Goal: Information Seeking & Learning: Learn about a topic

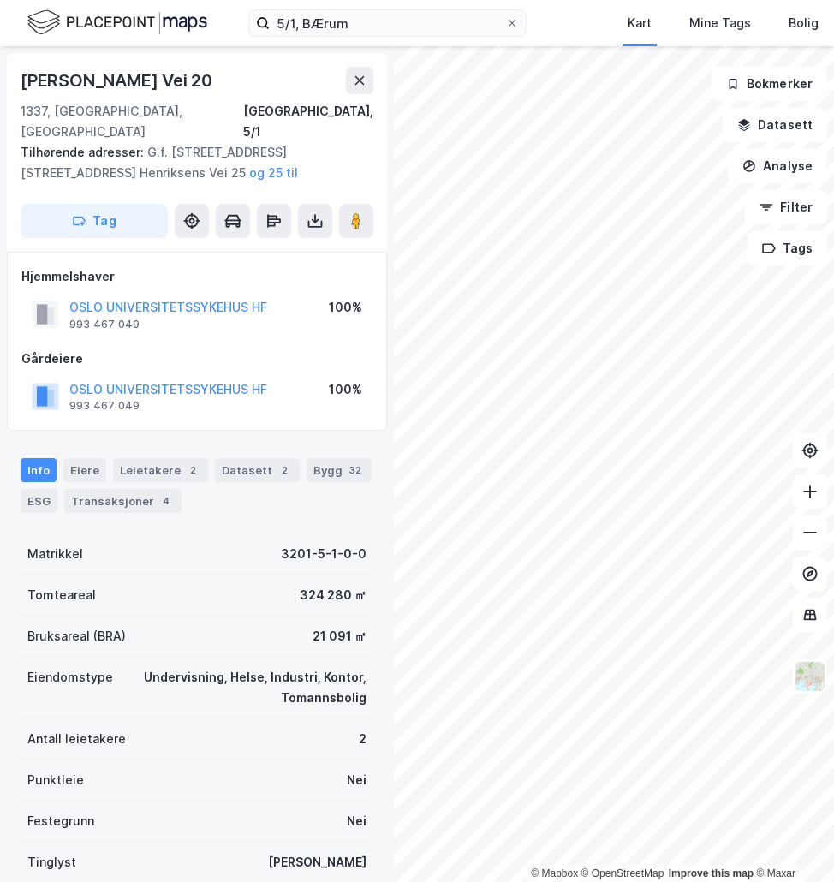
click at [833, 211] on html "5/1, BÆrum Kart Mine Tags Bolig [PERSON_NAME] © Mapbox © OpenStreetMap Improve …" at bounding box center [417, 441] width 834 height 882
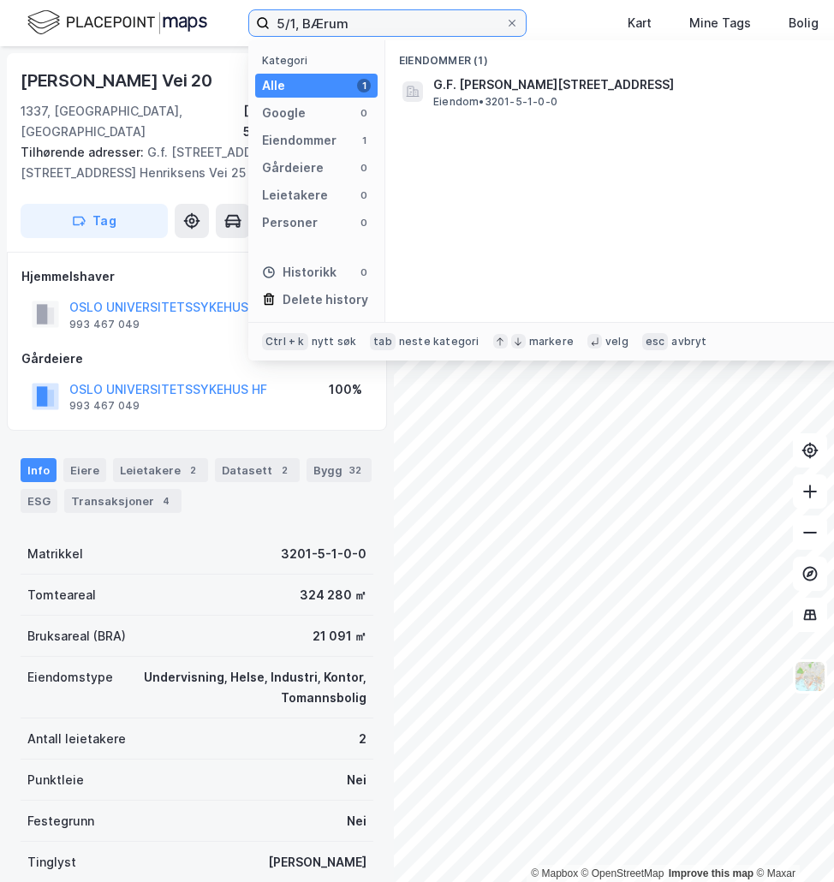
drag, startPoint x: 387, startPoint y: 27, endPoint x: 163, endPoint y: 29, distance: 224.4
click at [163, 29] on div "5/1, BÆrum Kategori Alle 1 Google 0 Eiendommer 1 Gårdeiere 0 Leietakere 0 Perso…" at bounding box center [417, 23] width 834 height 46
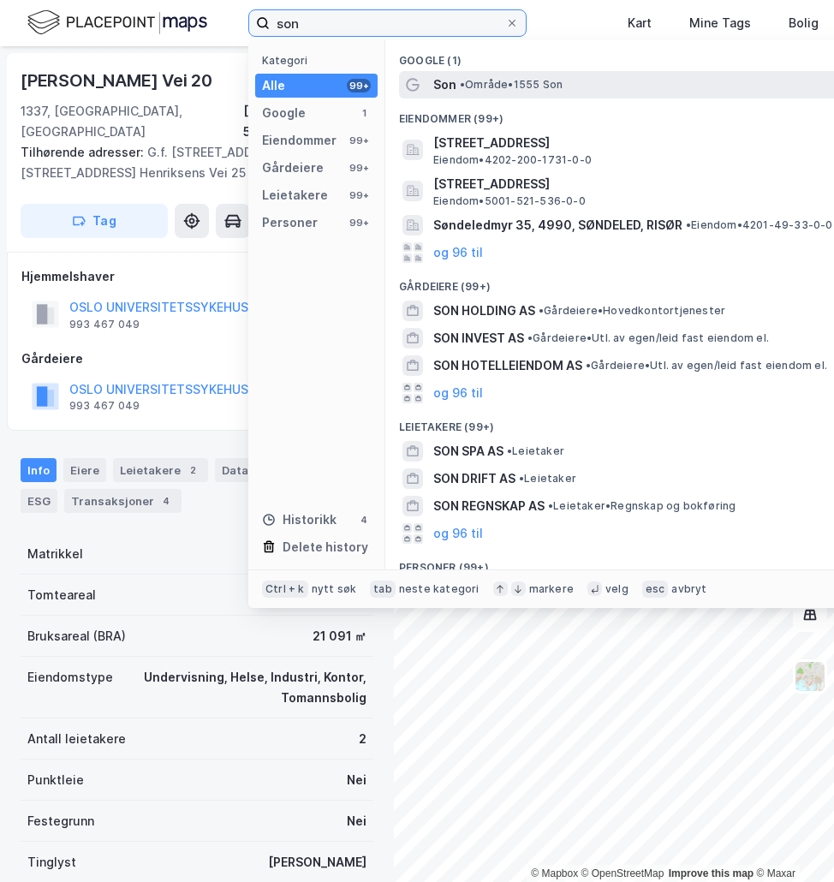
type input "son"
click at [477, 90] on span "• Område • 1555 Son" at bounding box center [511, 85] width 103 height 14
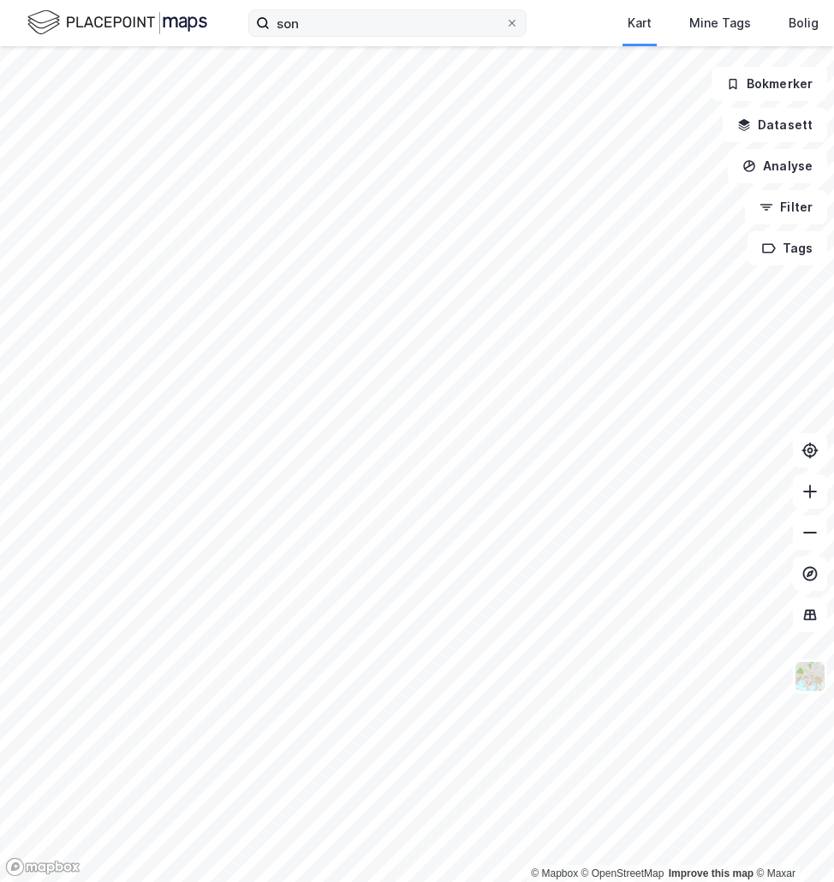
click at [419, 33] on div "son Kart Mine Tags [PERSON_NAME] © Mapbox © OpenStreetMap Improve this map © Ma…" at bounding box center [417, 441] width 834 height 882
